Goal: Task Accomplishment & Management: Use online tool/utility

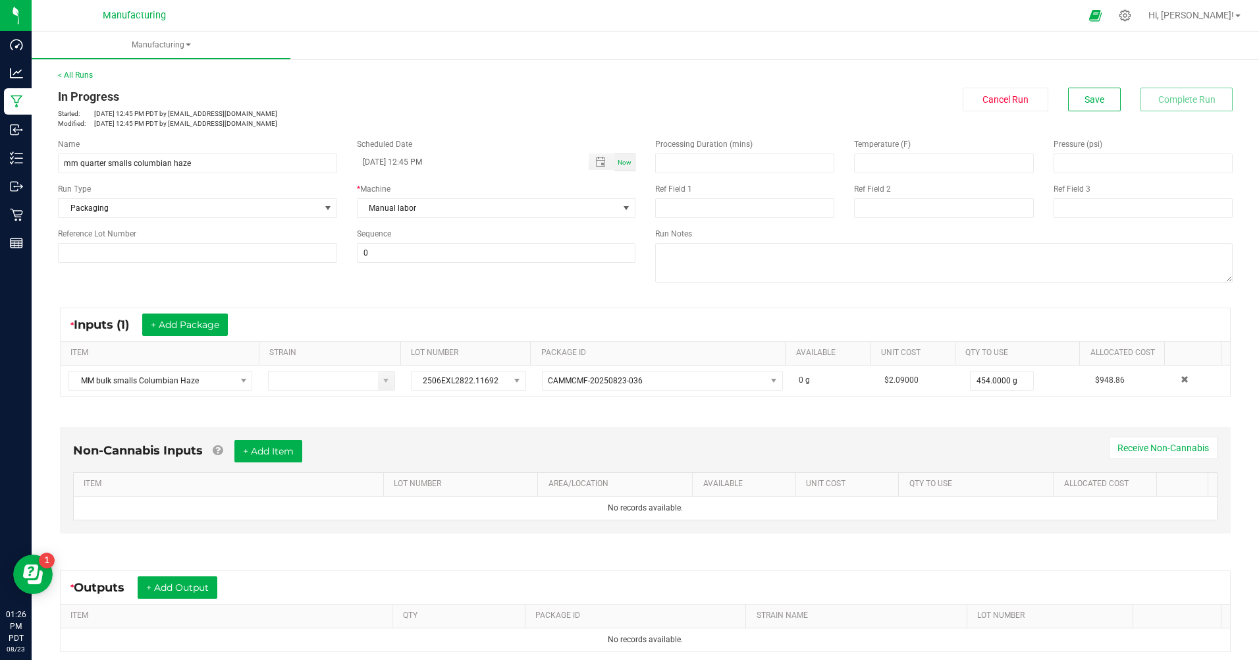
click at [82, 76] on link "< All Runs" at bounding box center [75, 74] width 35 height 9
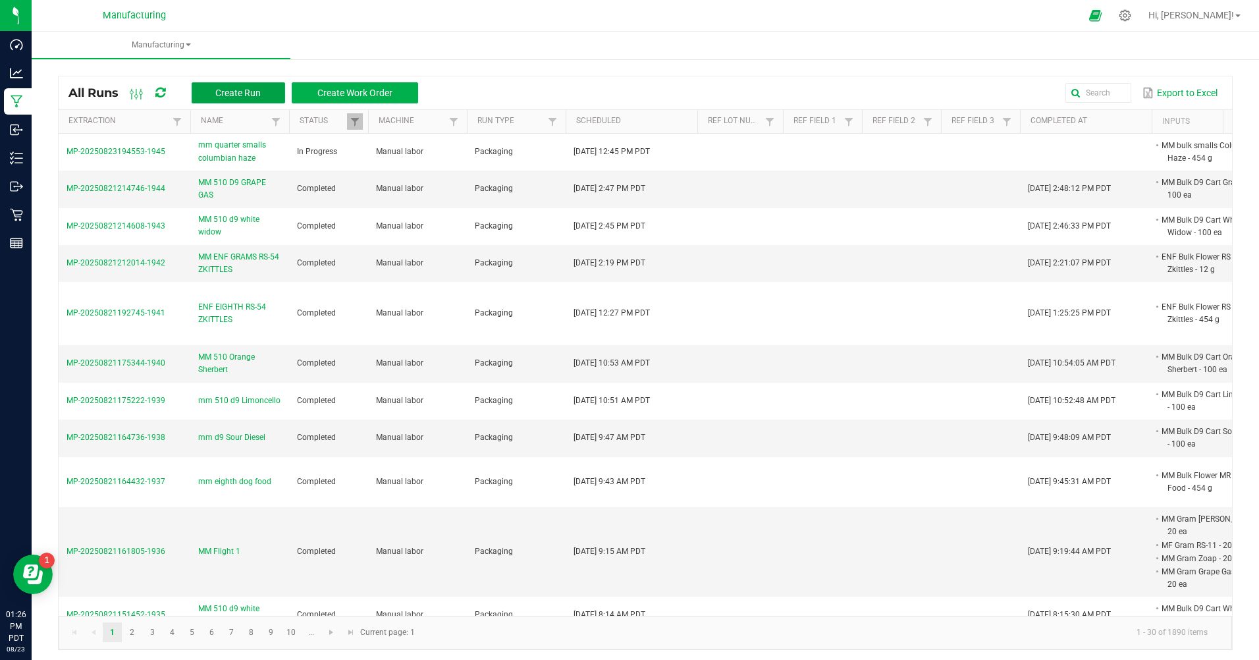
click at [231, 99] on button "Create Run" at bounding box center [238, 92] width 93 height 21
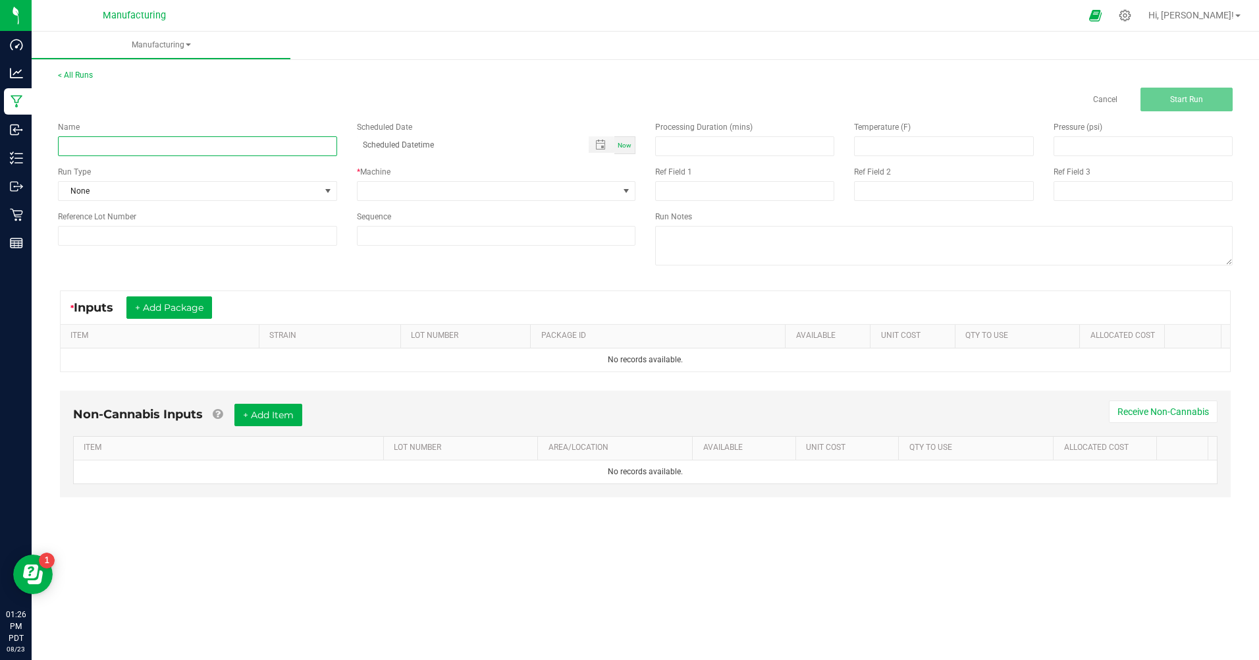
click at [188, 142] on input at bounding box center [197, 146] width 279 height 20
type input "mm quarter smalls Orange Tree"
click at [332, 186] on span at bounding box center [328, 191] width 11 height 11
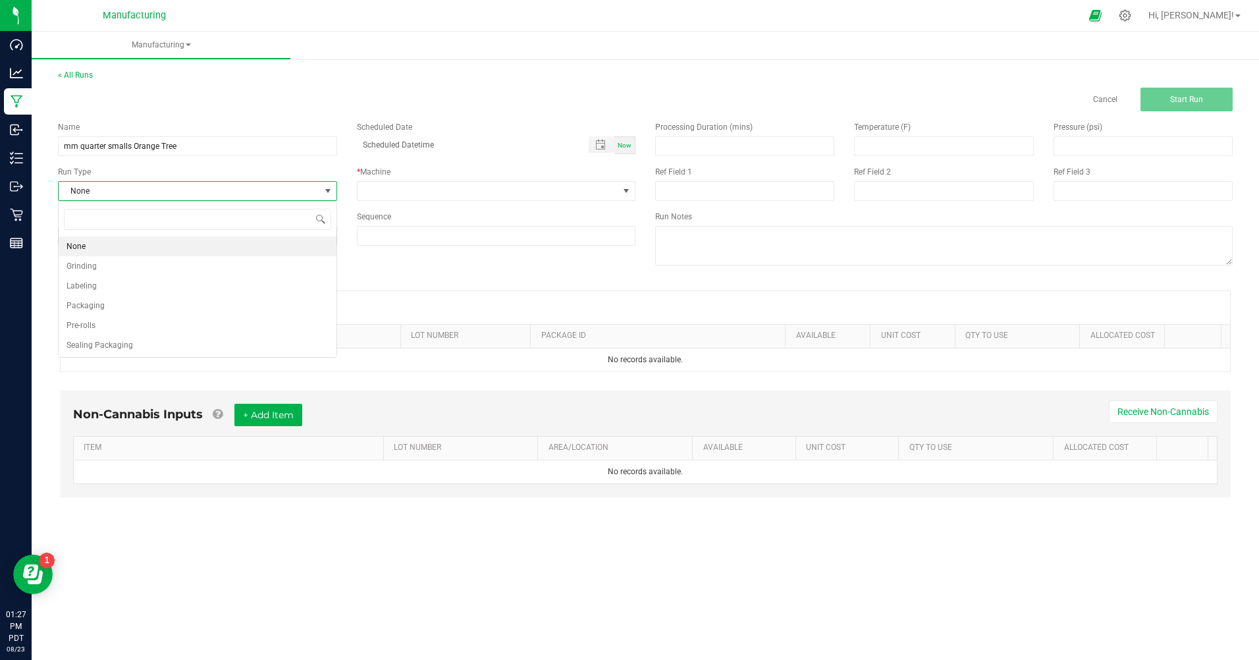
scroll to position [20, 278]
drag, startPoint x: 76, startPoint y: 313, endPoint x: 57, endPoint y: 287, distance: 32.0
click at [75, 312] on li "Packaging" at bounding box center [198, 306] width 278 height 20
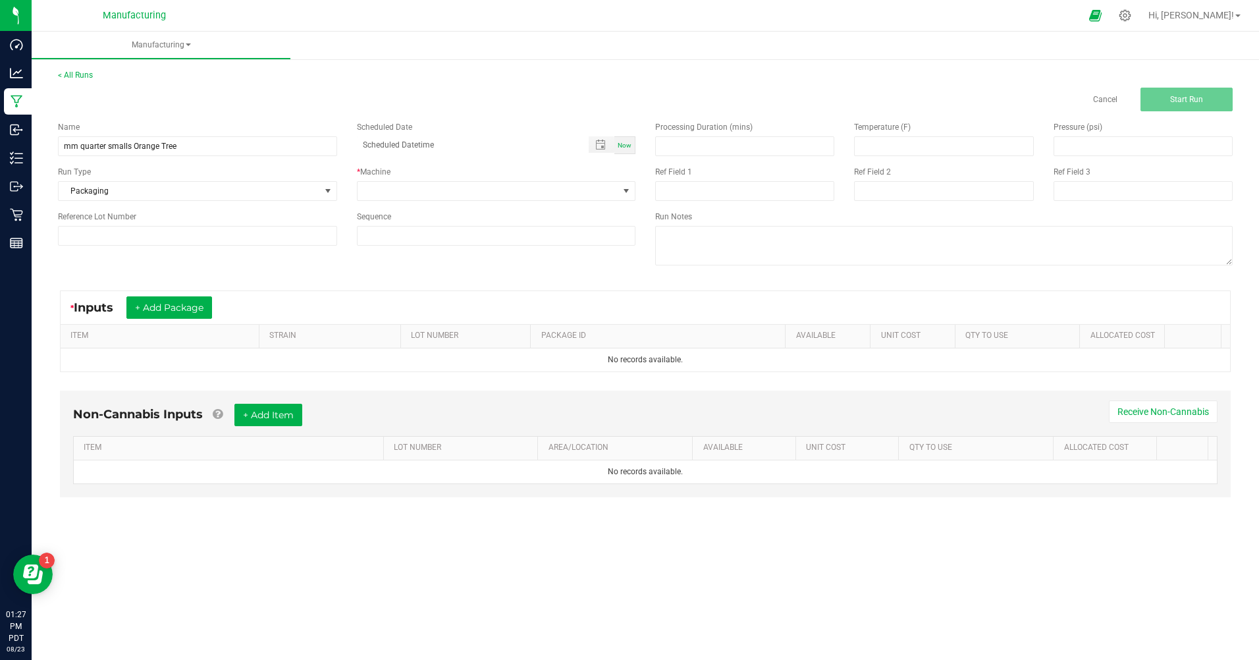
click at [629, 145] on span "Now" at bounding box center [624, 145] width 14 height 7
type input "[DATE] 1:27 PM"
click at [633, 188] on span at bounding box center [626, 191] width 16 height 18
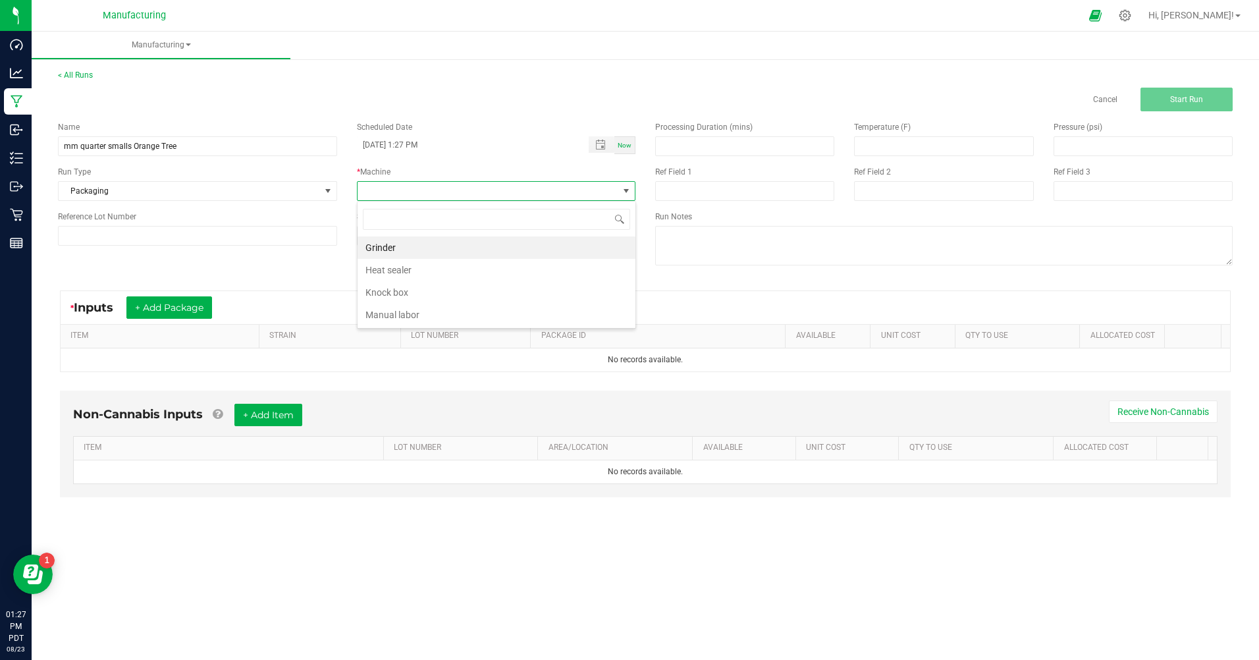
click at [396, 315] on li "Manual labor" at bounding box center [496, 314] width 278 height 22
click at [168, 304] on button "+ Add Package" at bounding box center [169, 307] width 86 height 22
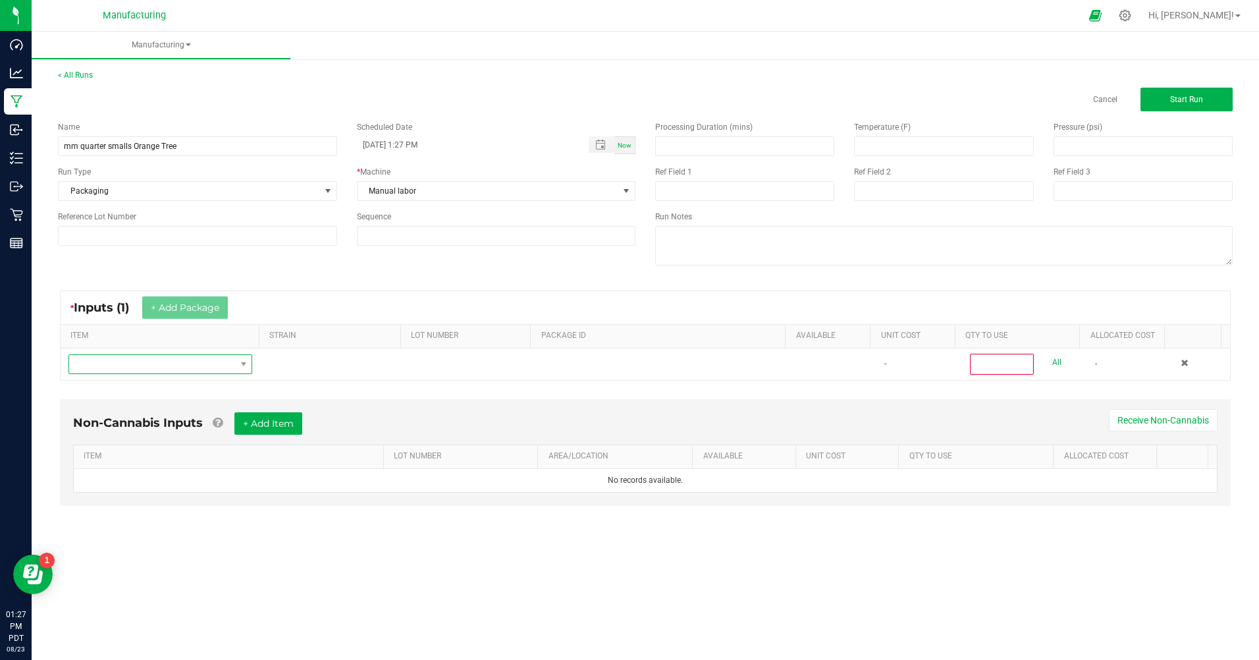
click at [119, 357] on span "NO DATA FOUND" at bounding box center [152, 364] width 166 height 18
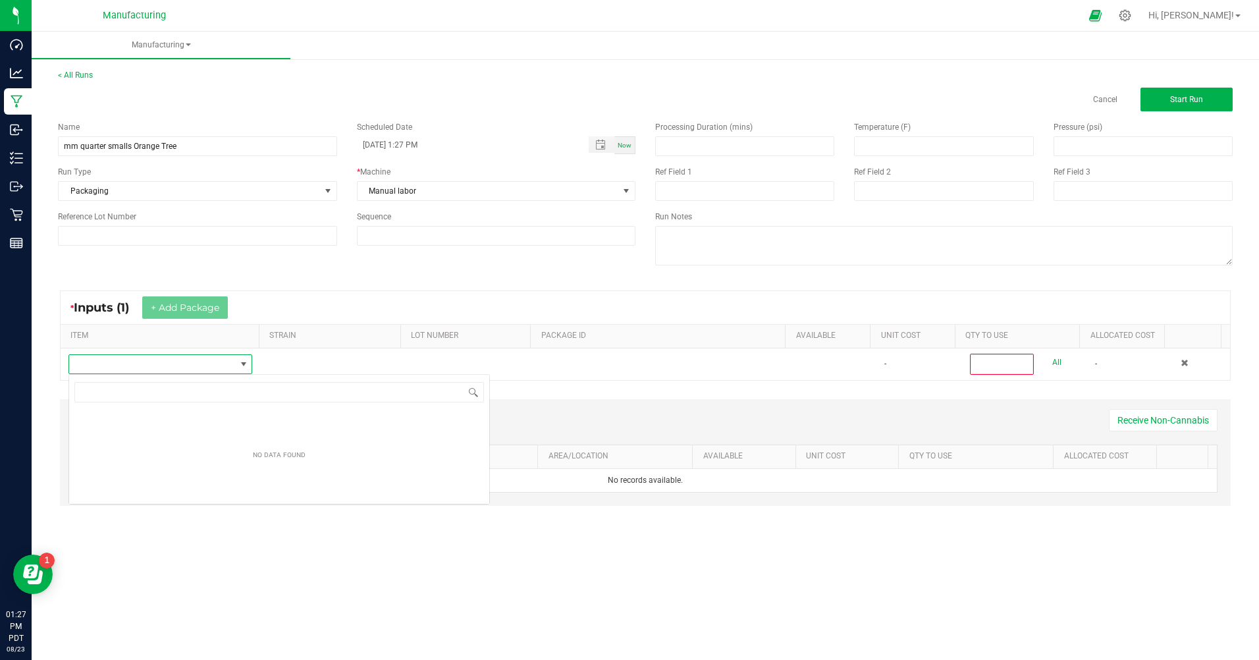
scroll to position [20, 182]
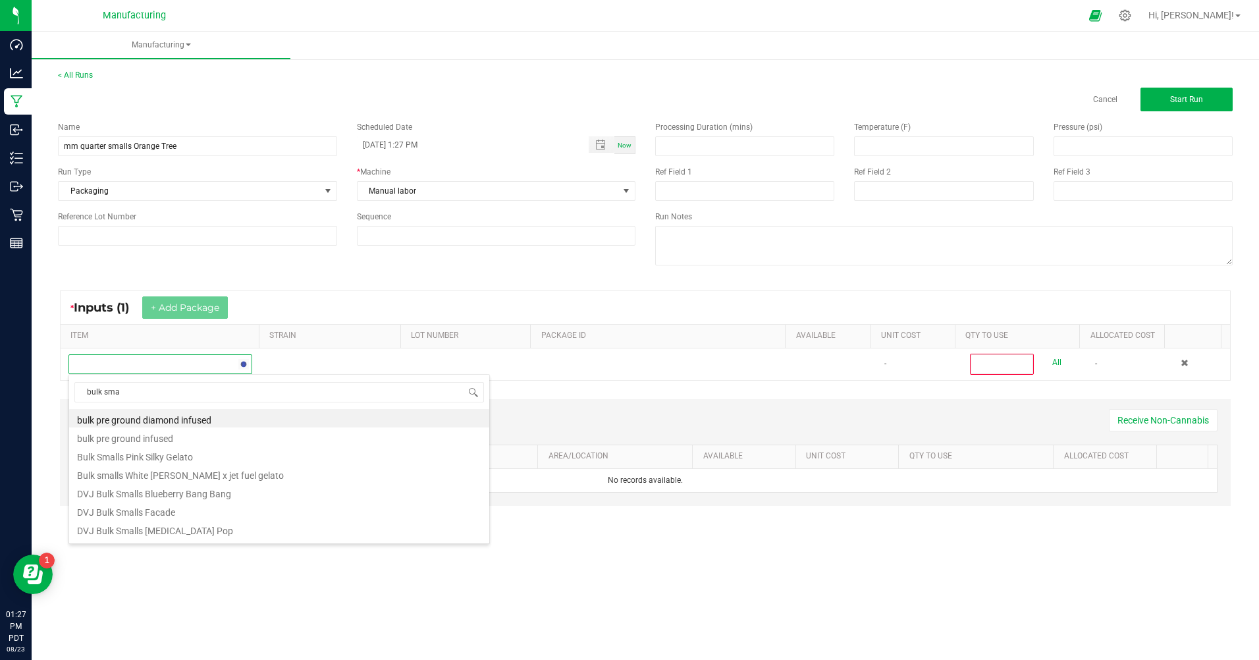
type input "bulk smal"
click at [197, 478] on li "MM Bulk Smalls Orange Tree" at bounding box center [279, 476] width 420 height 18
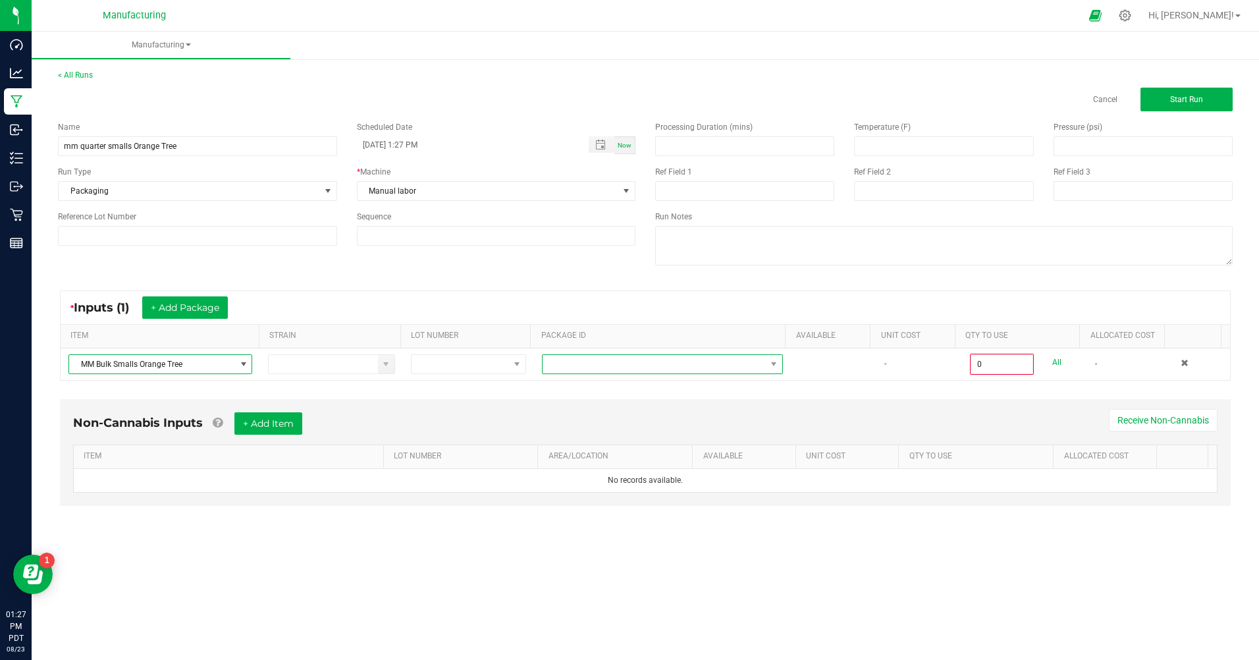
drag, startPoint x: 589, startPoint y: 357, endPoint x: 589, endPoint y: 369, distance: 11.2
click at [589, 360] on span at bounding box center [653, 364] width 223 height 18
click at [661, 446] on li "CAMMCMF-20250822-306" at bounding box center [657, 442] width 238 height 22
click at [1052, 366] on link "All" at bounding box center [1056, 363] width 9 height 18
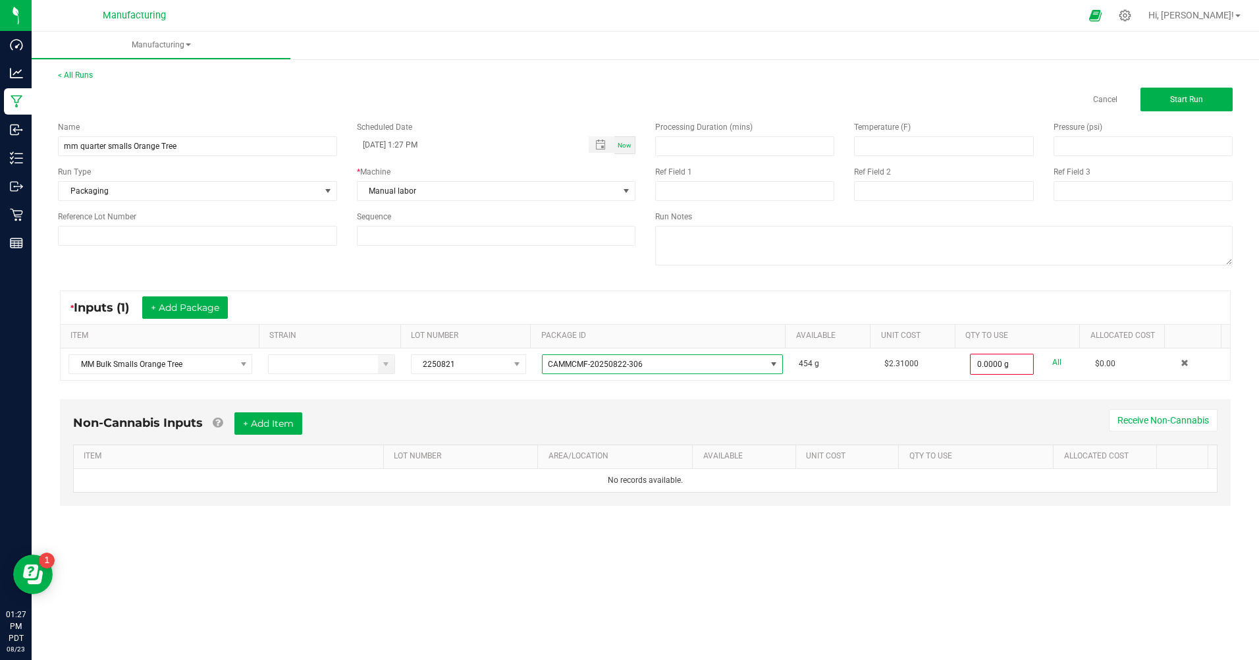
type input "454.0000 g"
click at [1184, 103] on span "Start Run" at bounding box center [1186, 99] width 33 height 9
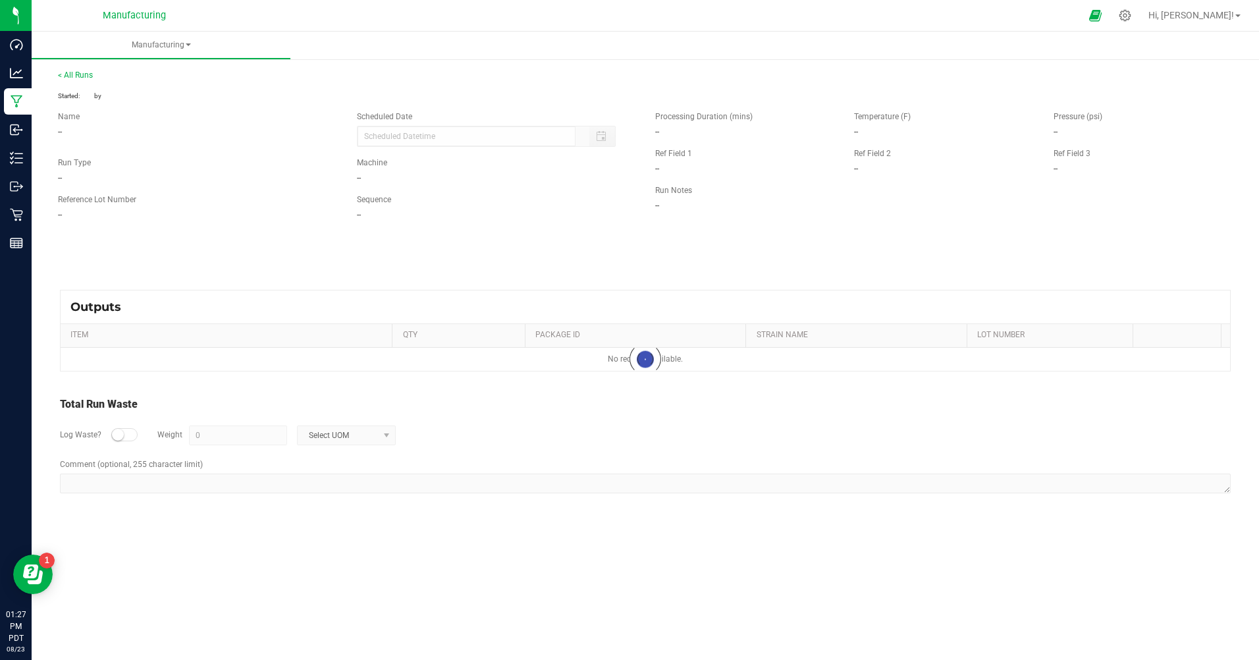
type input "[DATE] 1:27 PM"
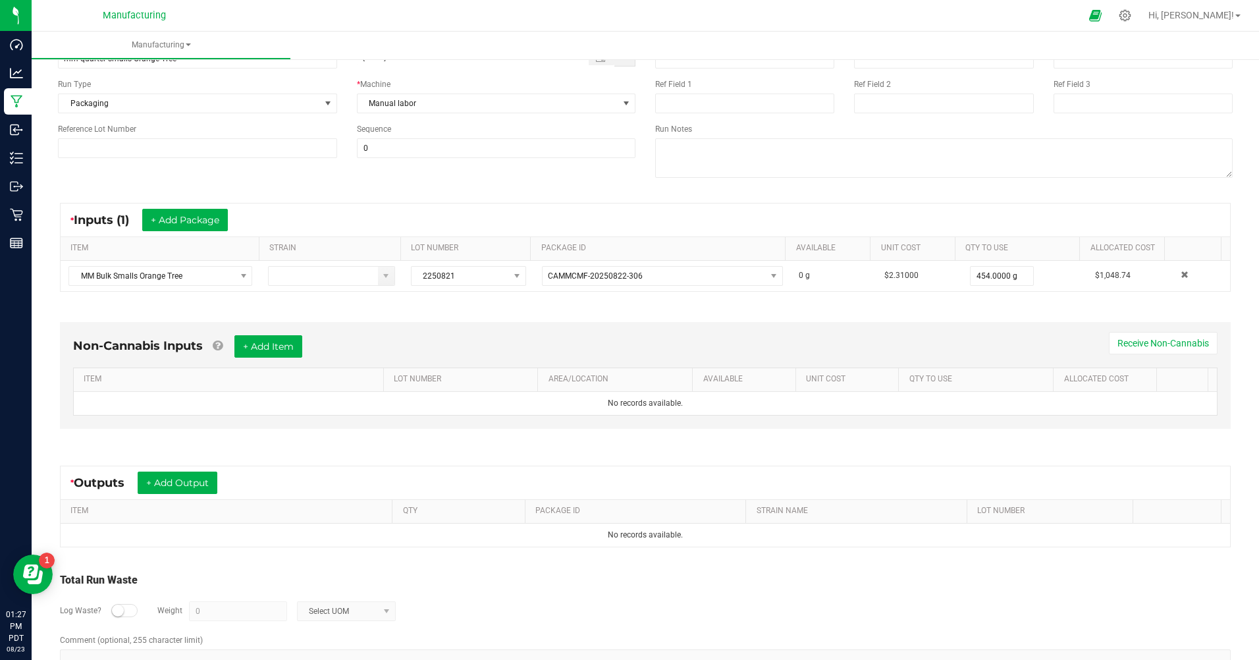
scroll to position [132, 0]
